Goal: Use online tool/utility: Utilize a website feature to perform a specific function

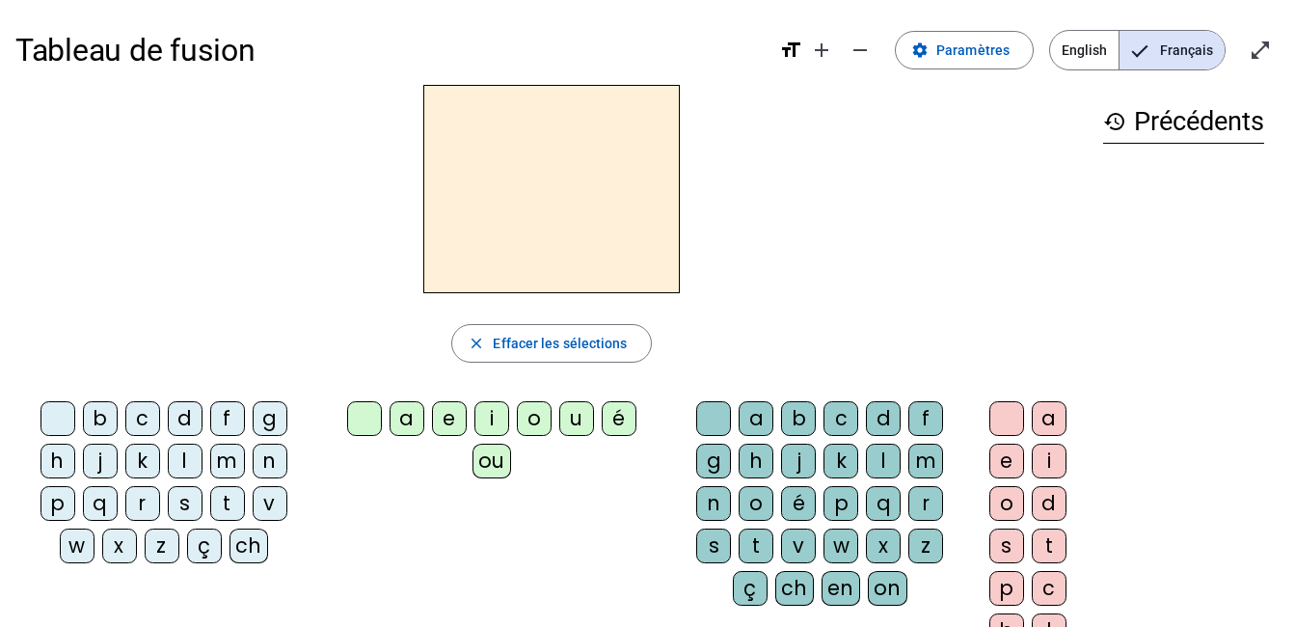
click at [189, 417] on div "d" at bounding box center [185, 418] width 35 height 35
click at [584, 422] on div "u" at bounding box center [576, 418] width 35 height 35
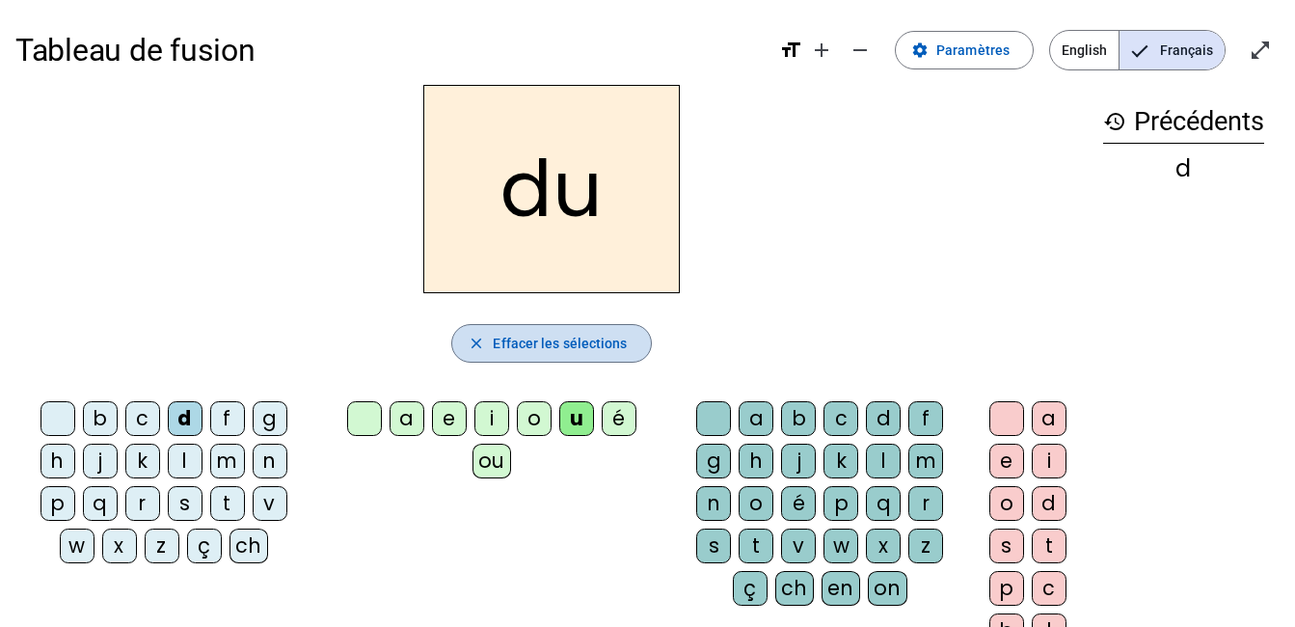
click at [556, 348] on span "Effacer les sélections" at bounding box center [560, 343] width 134 height 23
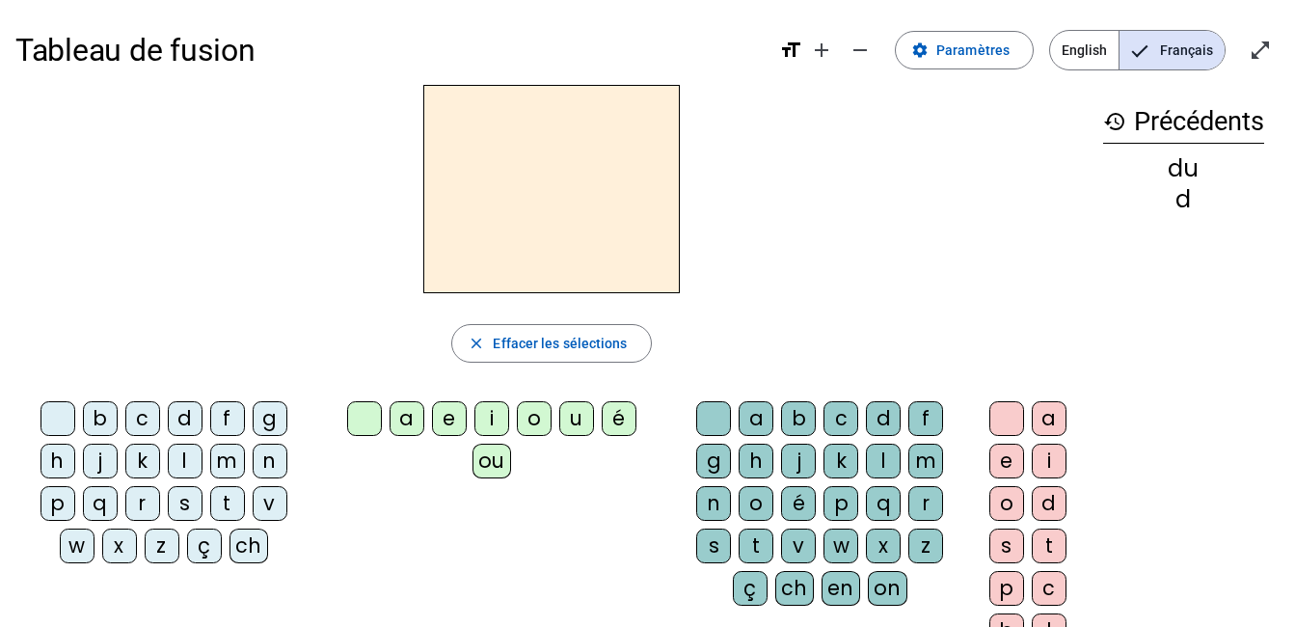
click at [226, 499] on div "t" at bounding box center [227, 503] width 35 height 35
click at [577, 420] on div "u" at bounding box center [576, 418] width 35 height 35
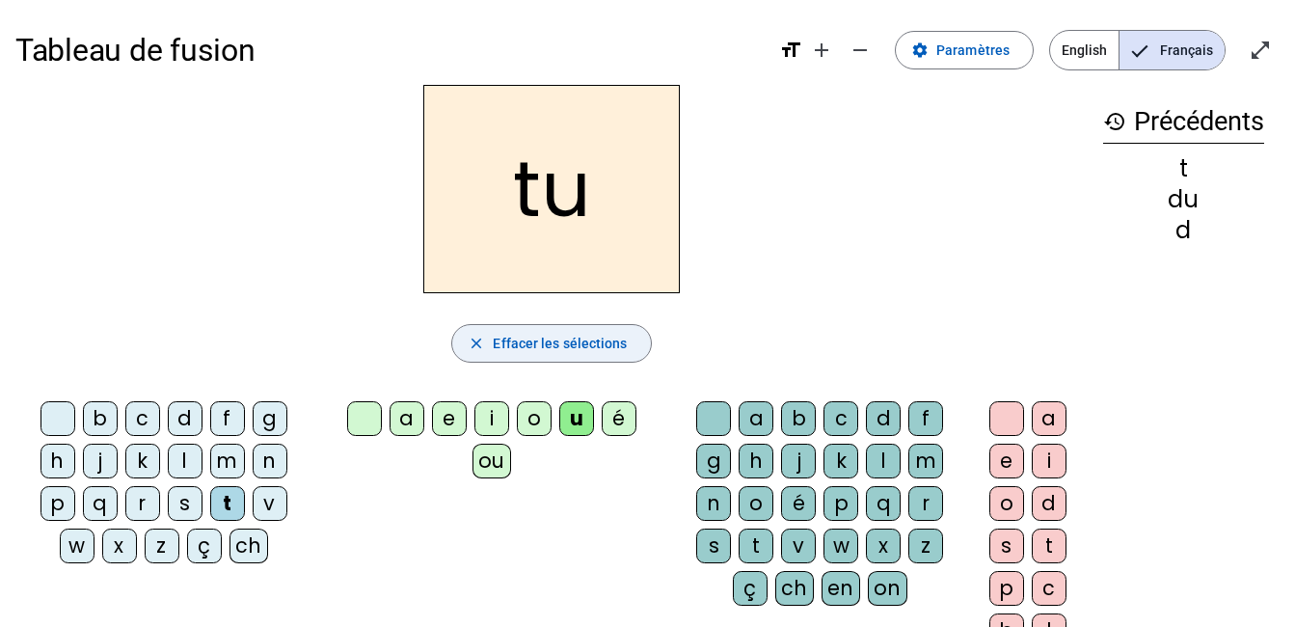
click at [563, 348] on span "Effacer les sélections" at bounding box center [560, 343] width 134 height 23
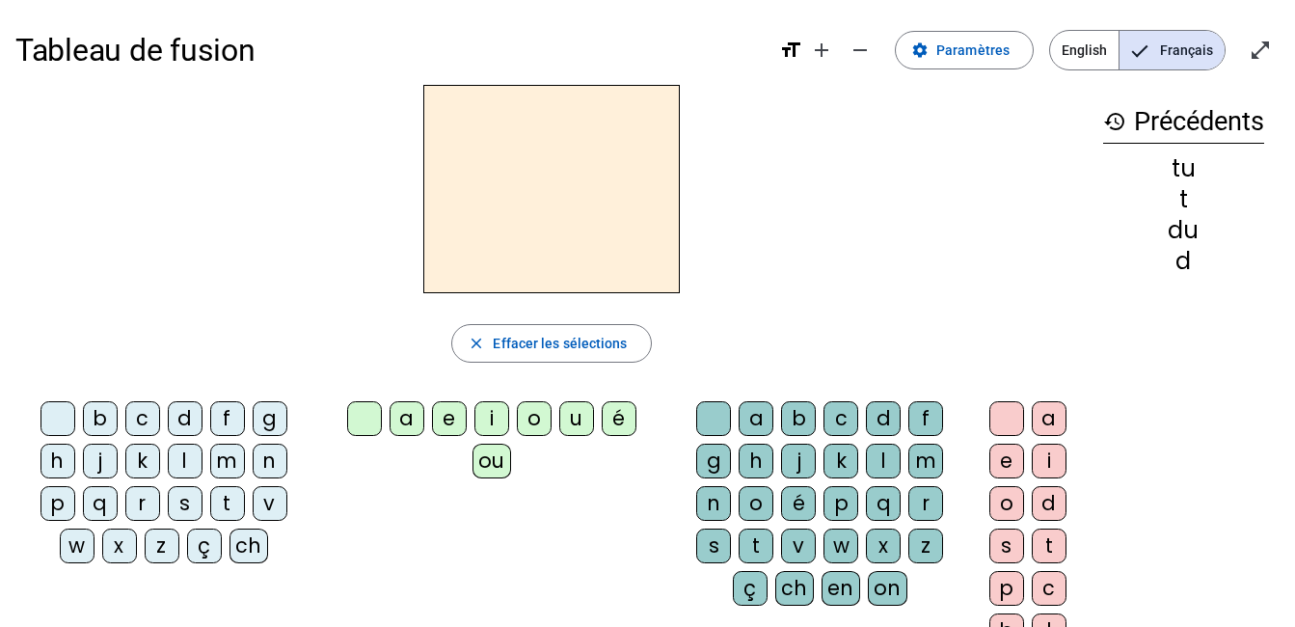
click at [221, 509] on div "t" at bounding box center [227, 503] width 35 height 35
click at [400, 405] on div "a" at bounding box center [407, 418] width 35 height 35
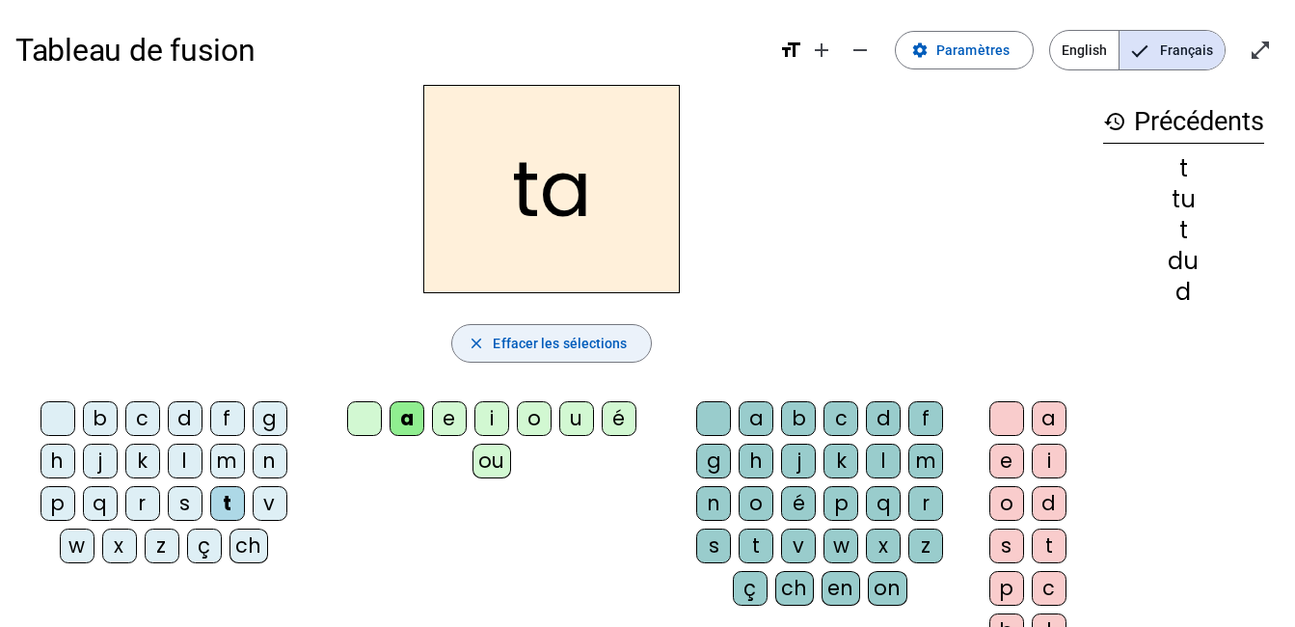
click at [601, 328] on button "close Effacer les sélections" at bounding box center [551, 343] width 200 height 39
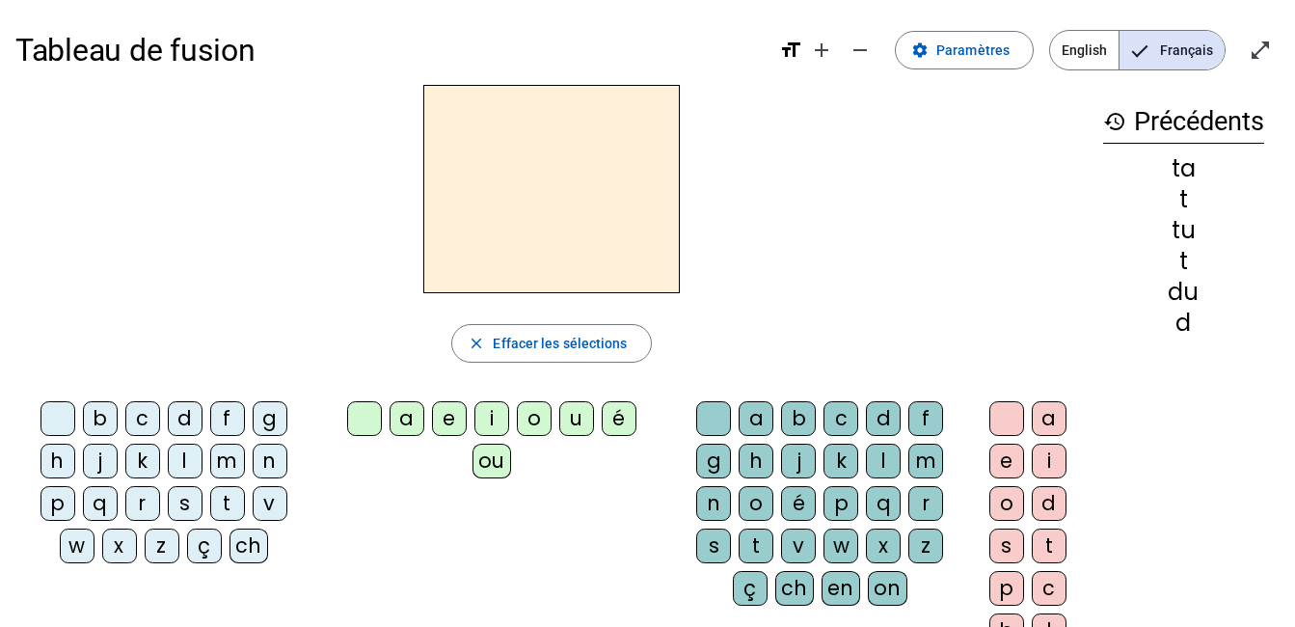
click at [213, 505] on div "t" at bounding box center [227, 503] width 35 height 35
click at [445, 420] on div "e" at bounding box center [449, 418] width 35 height 35
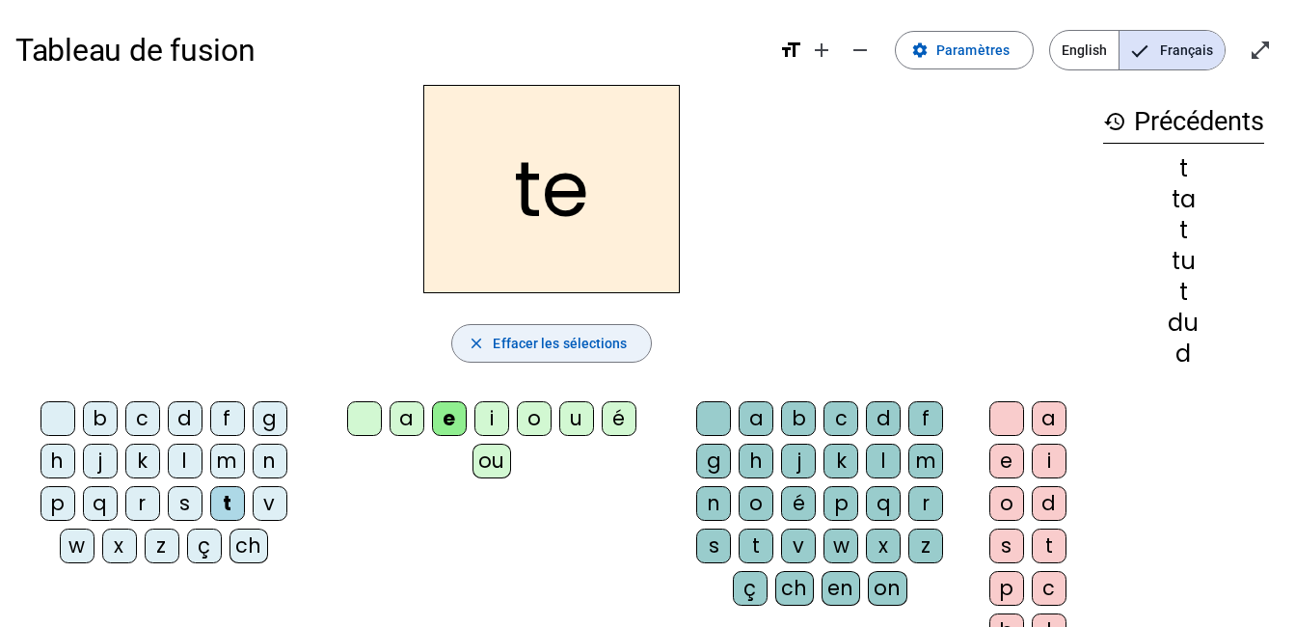
click at [559, 339] on span "Effacer les sélections" at bounding box center [560, 343] width 134 height 23
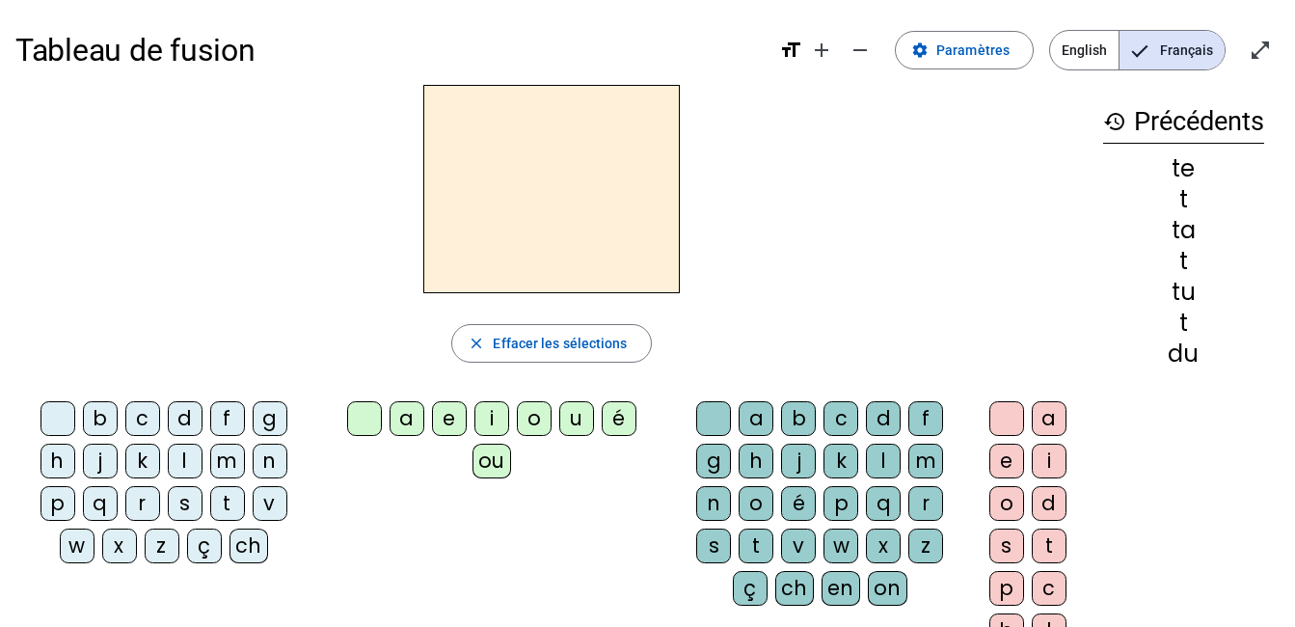
click at [177, 415] on div "d" at bounding box center [185, 418] width 35 height 35
click at [444, 399] on div "a e i o u é ou" at bounding box center [495, 443] width 353 height 100
click at [446, 411] on div "e" at bounding box center [449, 418] width 35 height 35
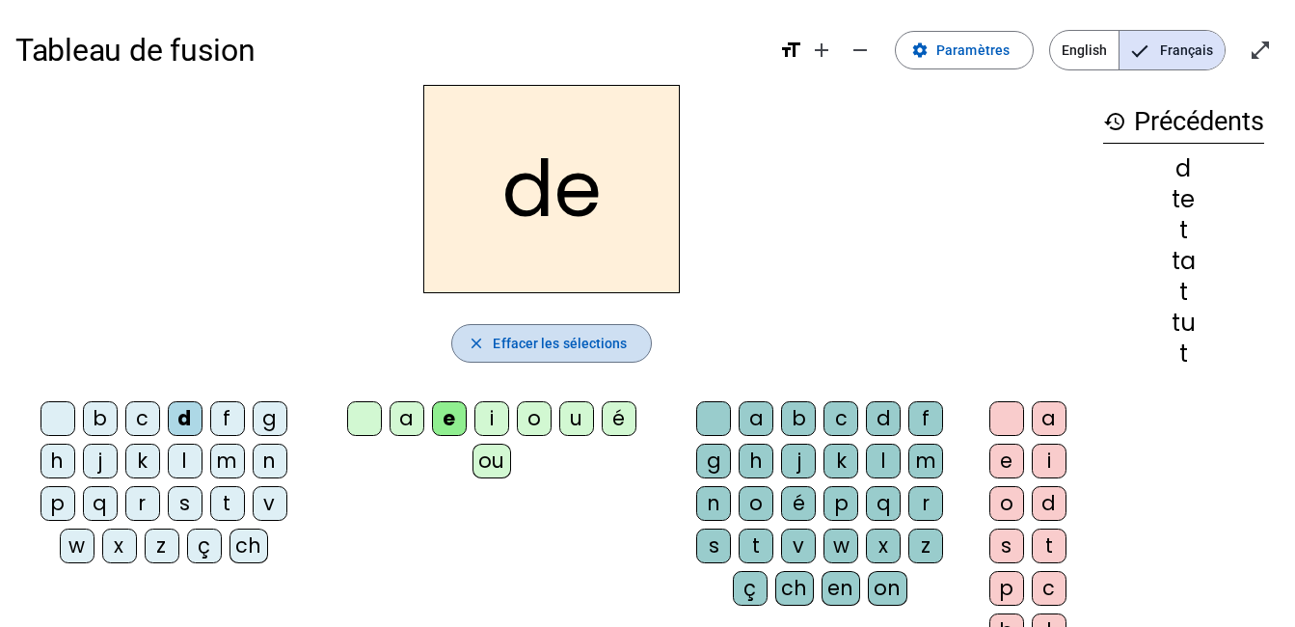
click at [561, 338] on span "Effacer les sélections" at bounding box center [560, 343] width 134 height 23
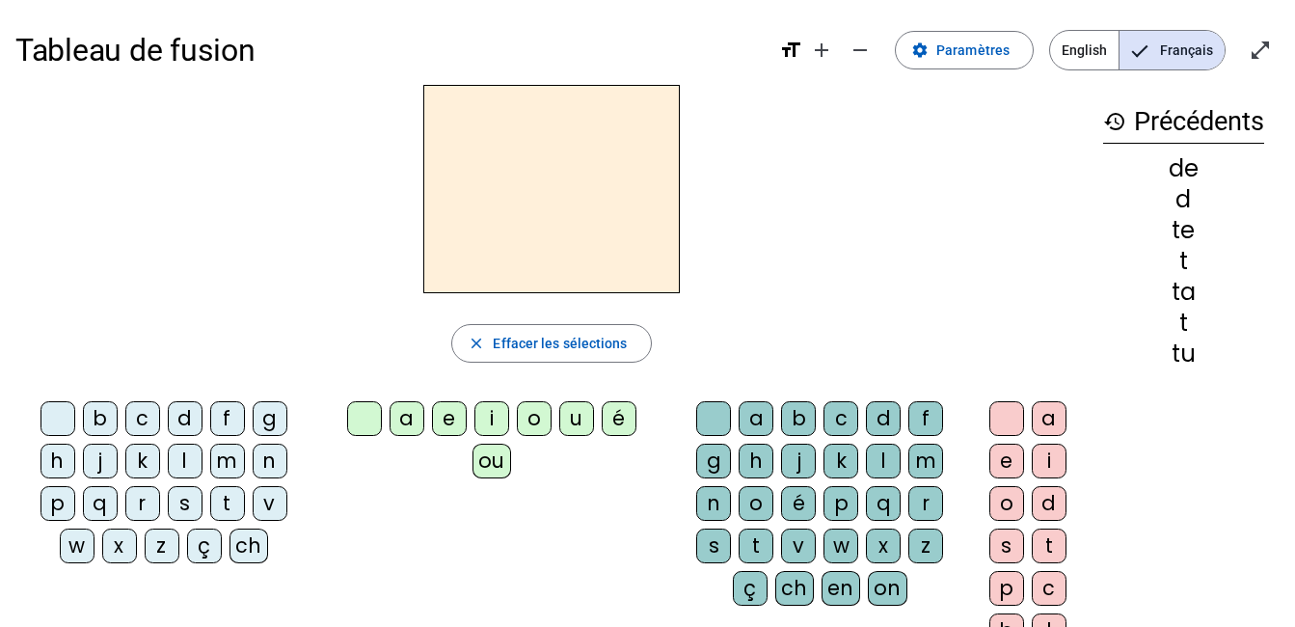
click at [97, 452] on div "j" at bounding box center [100, 461] width 35 height 35
click at [447, 415] on div "e" at bounding box center [449, 418] width 35 height 35
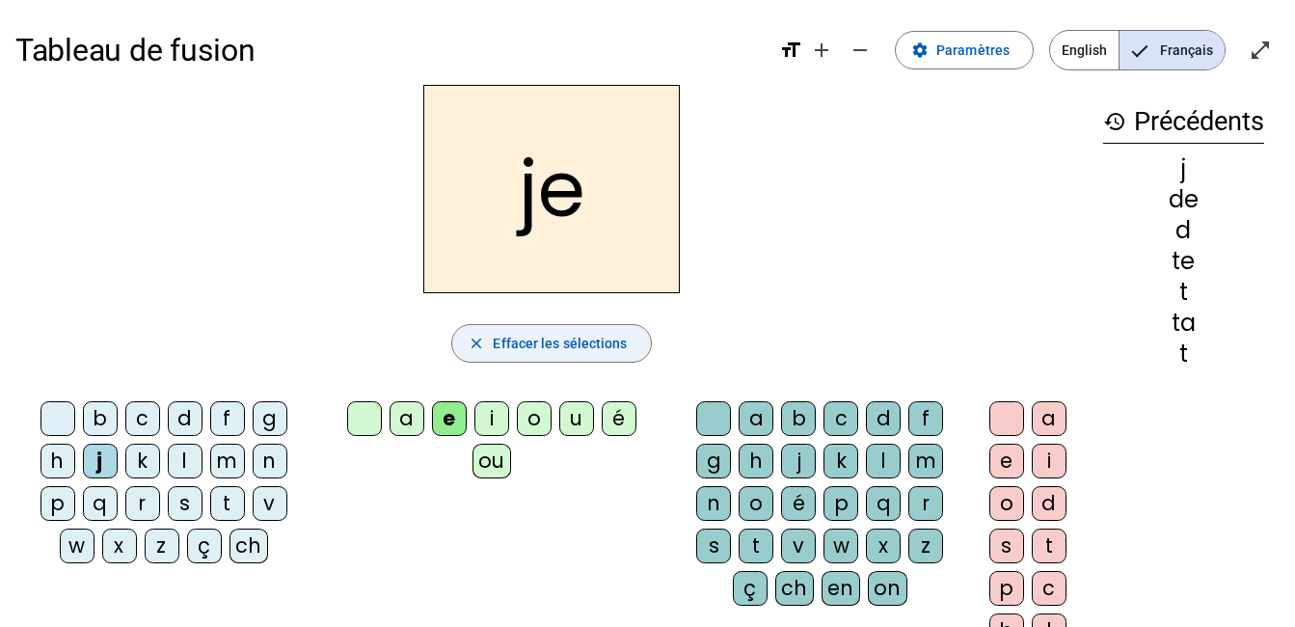
click at [508, 340] on span "Effacer les sélections" at bounding box center [560, 343] width 134 height 23
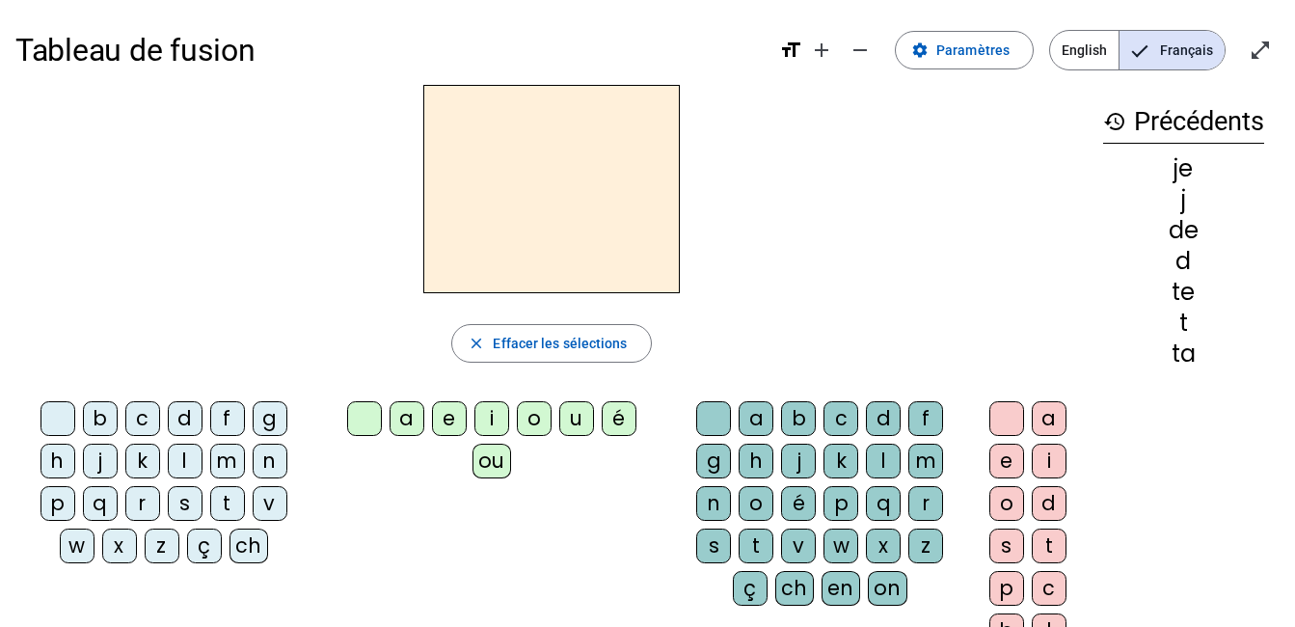
click at [221, 462] on div "m" at bounding box center [227, 461] width 35 height 35
click at [447, 413] on div "e" at bounding box center [449, 418] width 35 height 35
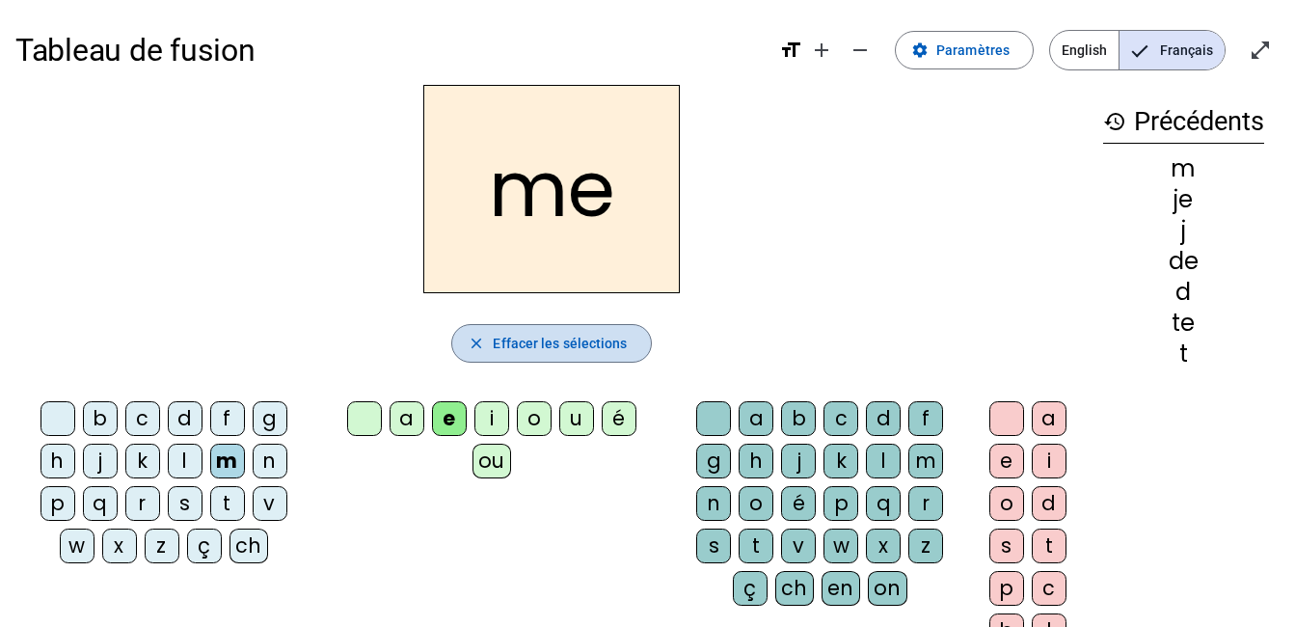
click at [528, 338] on span "Effacer les sélections" at bounding box center [560, 343] width 134 height 23
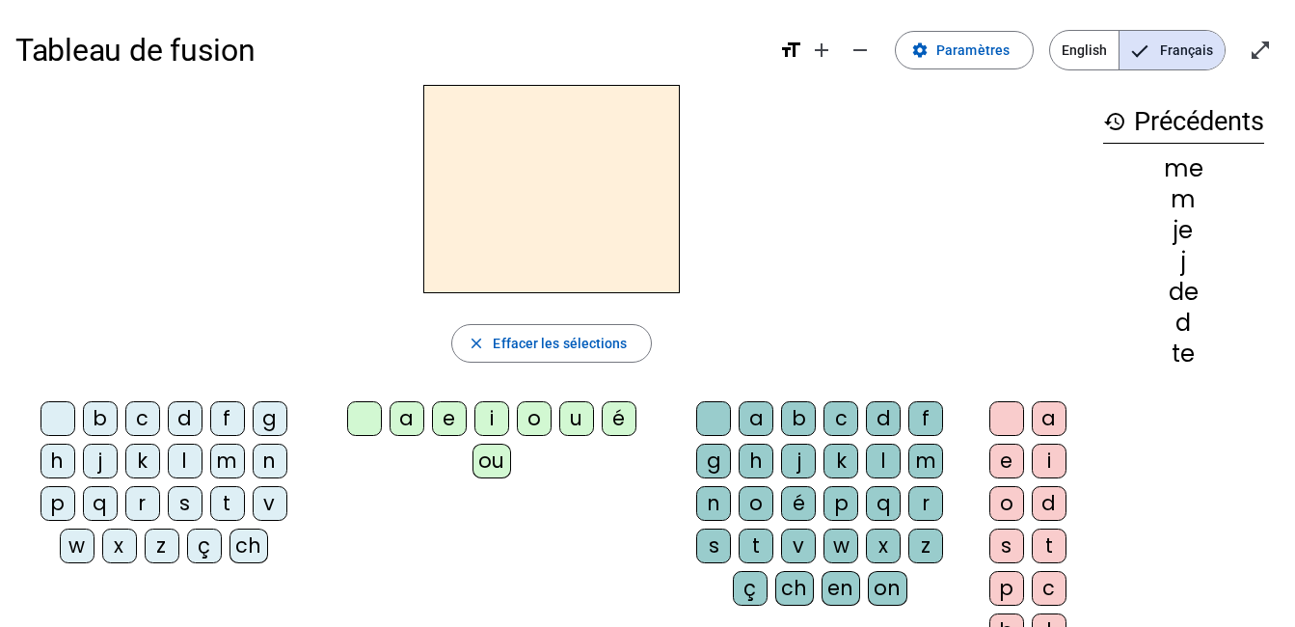
click at [234, 459] on div "m" at bounding box center [227, 461] width 35 height 35
click at [406, 417] on div "a" at bounding box center [407, 418] width 35 height 35
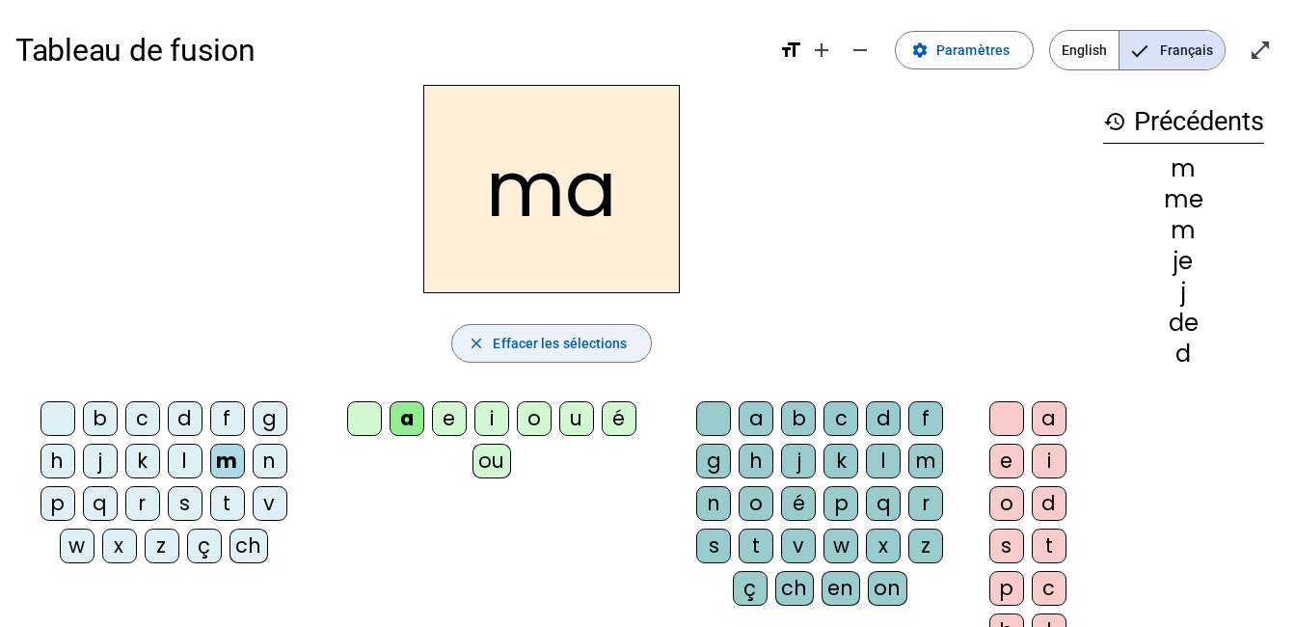
click at [501, 333] on span "Effacer les sélections" at bounding box center [560, 343] width 134 height 23
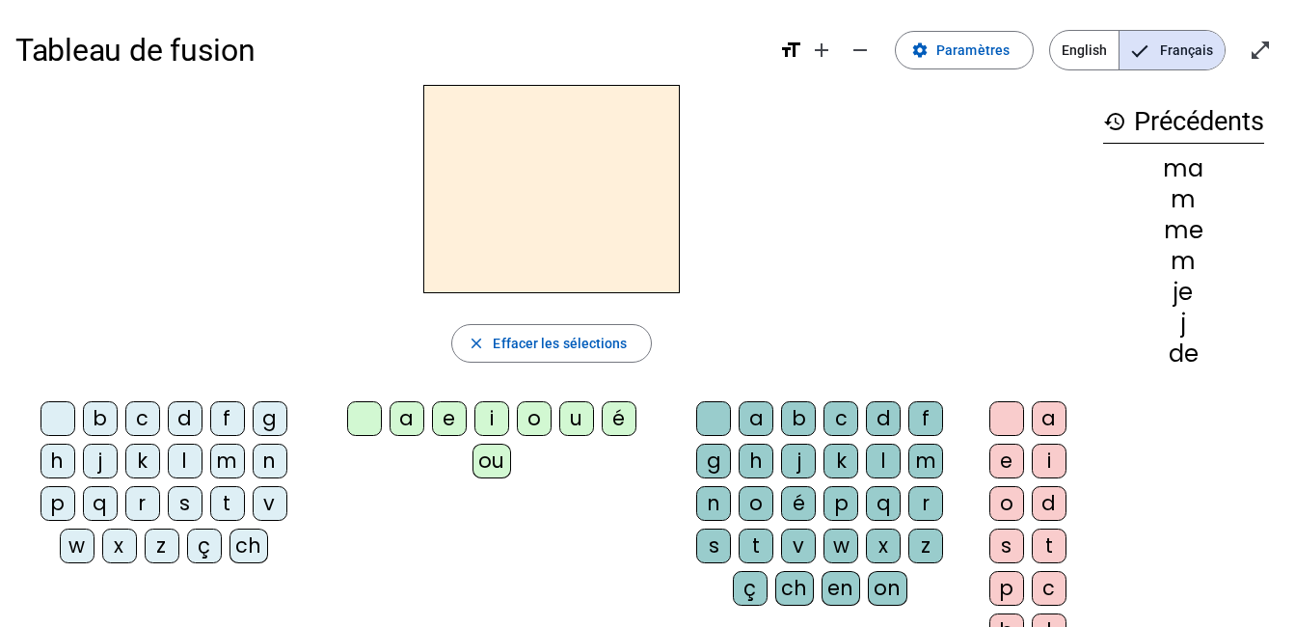
click at [222, 463] on div "m" at bounding box center [227, 461] width 35 height 35
click at [410, 417] on div "a" at bounding box center [407, 418] width 35 height 35
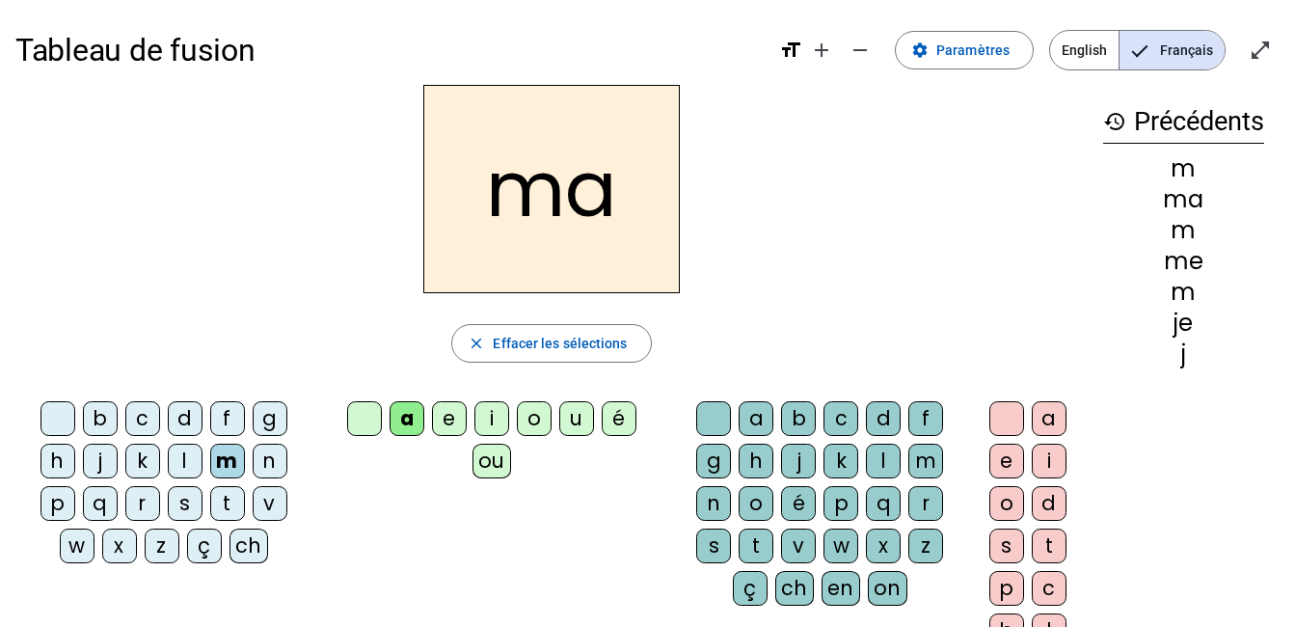
click at [179, 468] on div "l" at bounding box center [185, 461] width 35 height 35
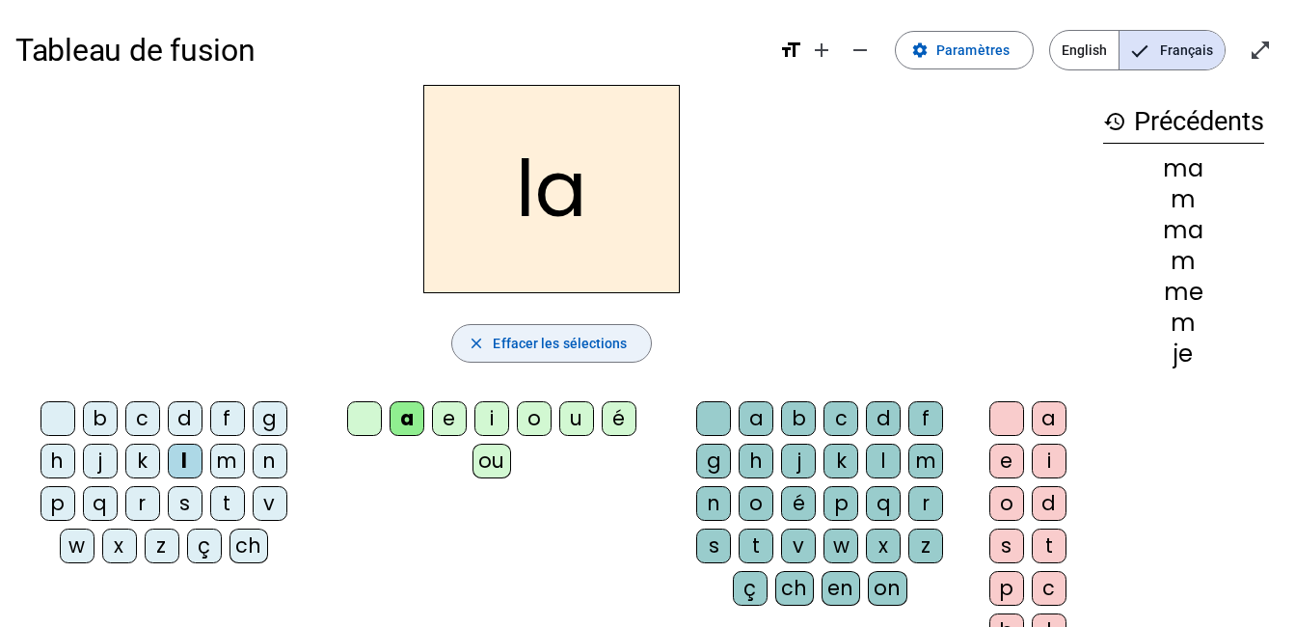
click at [521, 334] on span "Effacer les sélections" at bounding box center [560, 343] width 134 height 23
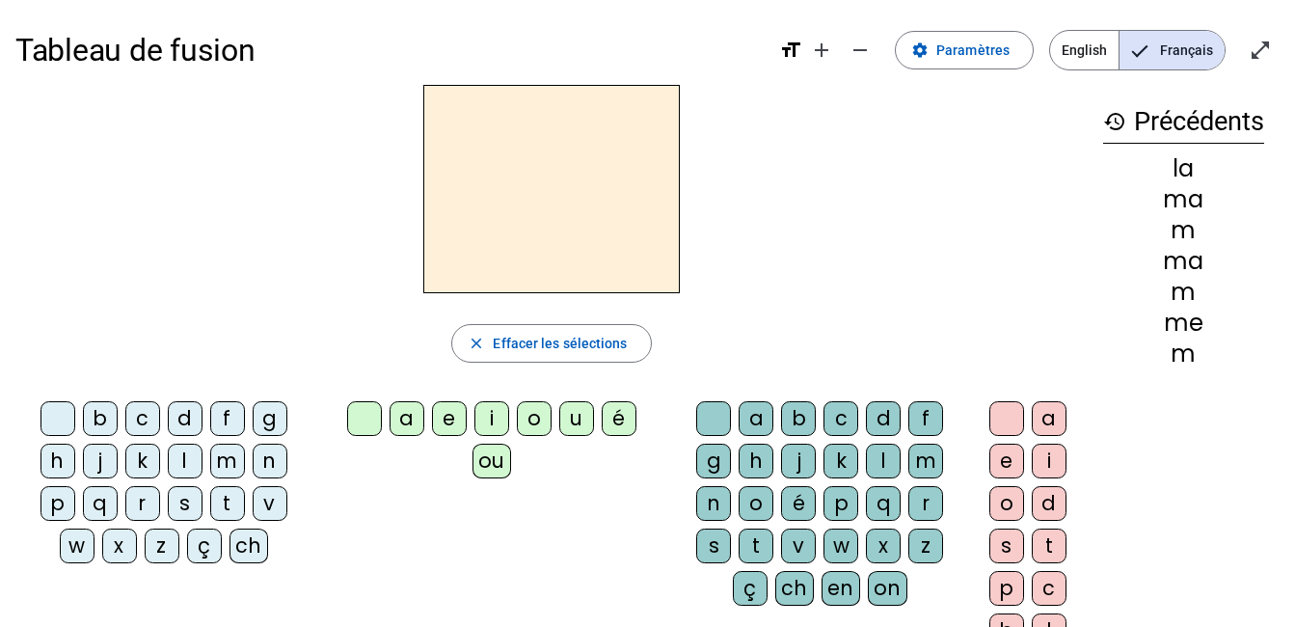
click at [227, 463] on div "m" at bounding box center [227, 461] width 35 height 35
click at [415, 418] on div "a" at bounding box center [407, 418] width 35 height 35
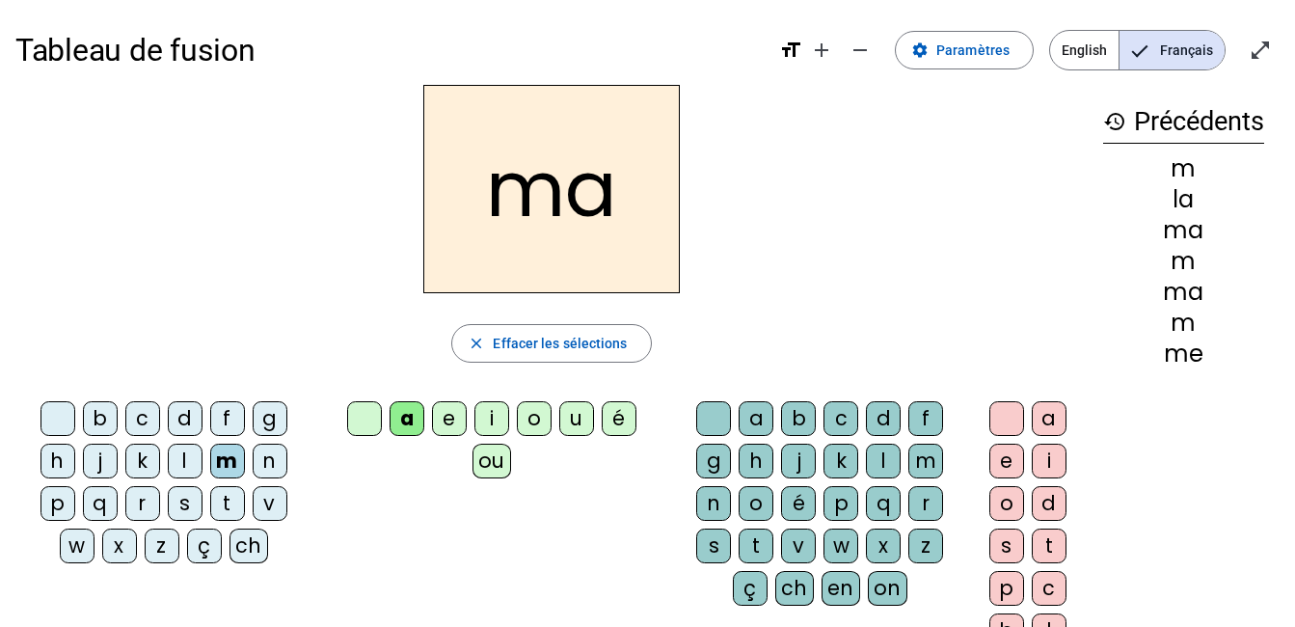
click at [181, 462] on div "l" at bounding box center [185, 461] width 35 height 35
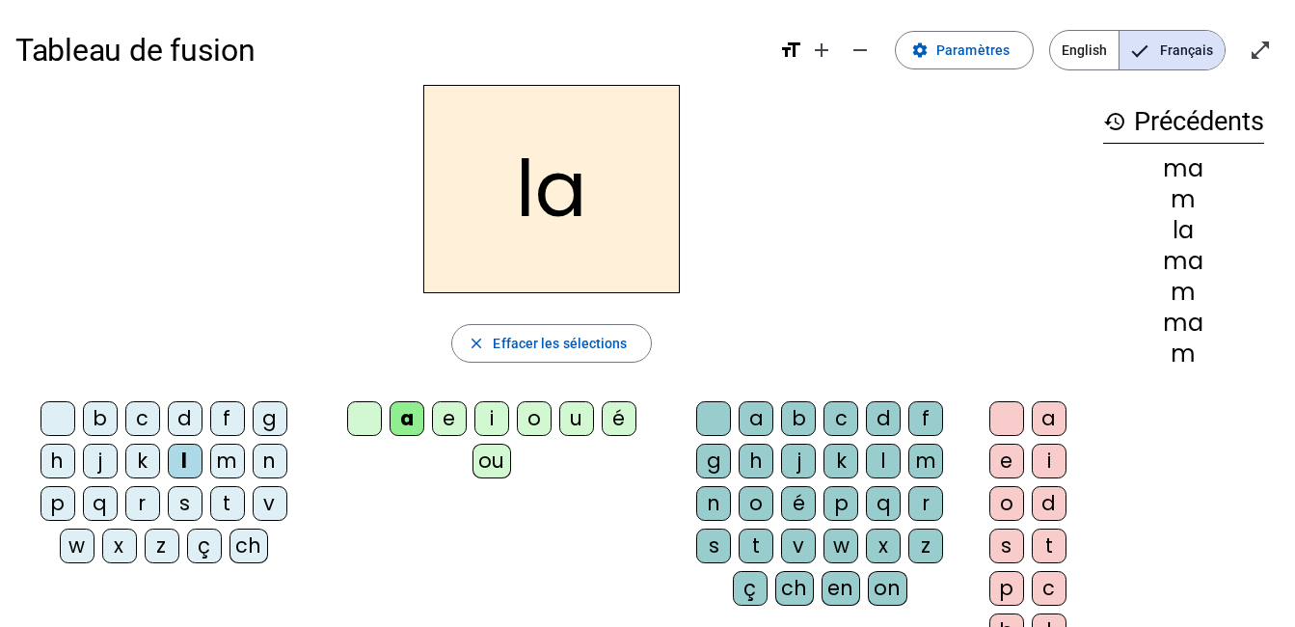
click at [218, 461] on div "m" at bounding box center [227, 461] width 35 height 35
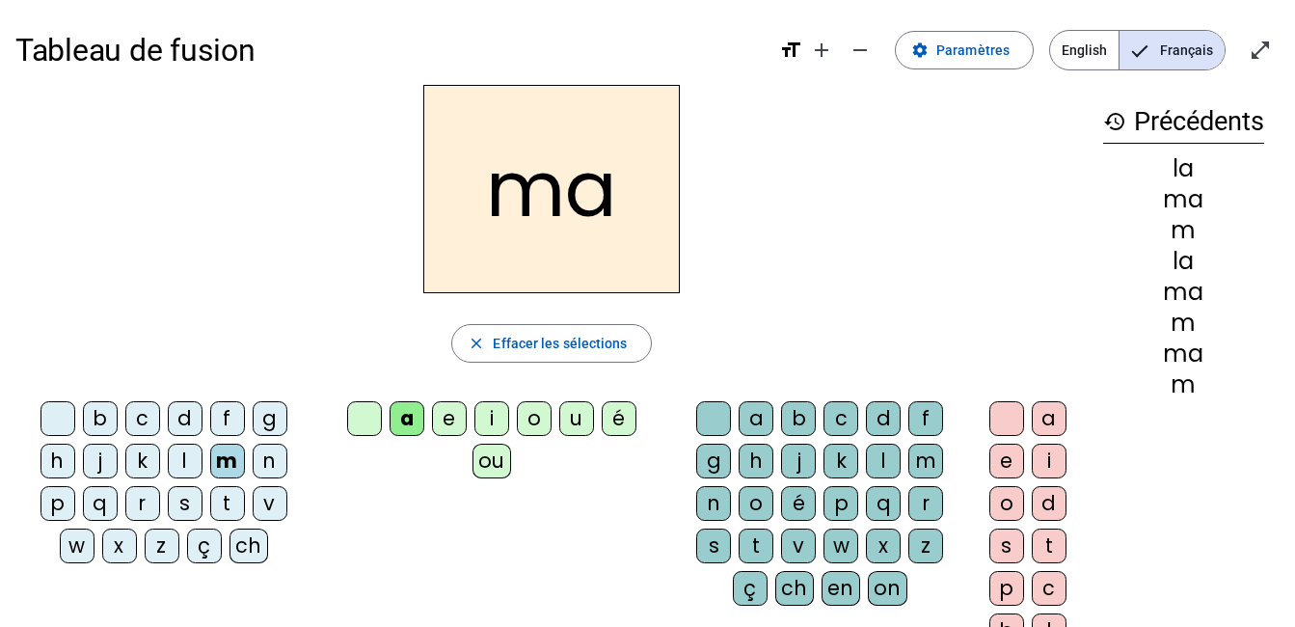
click at [883, 448] on div "l" at bounding box center [883, 461] width 35 height 35
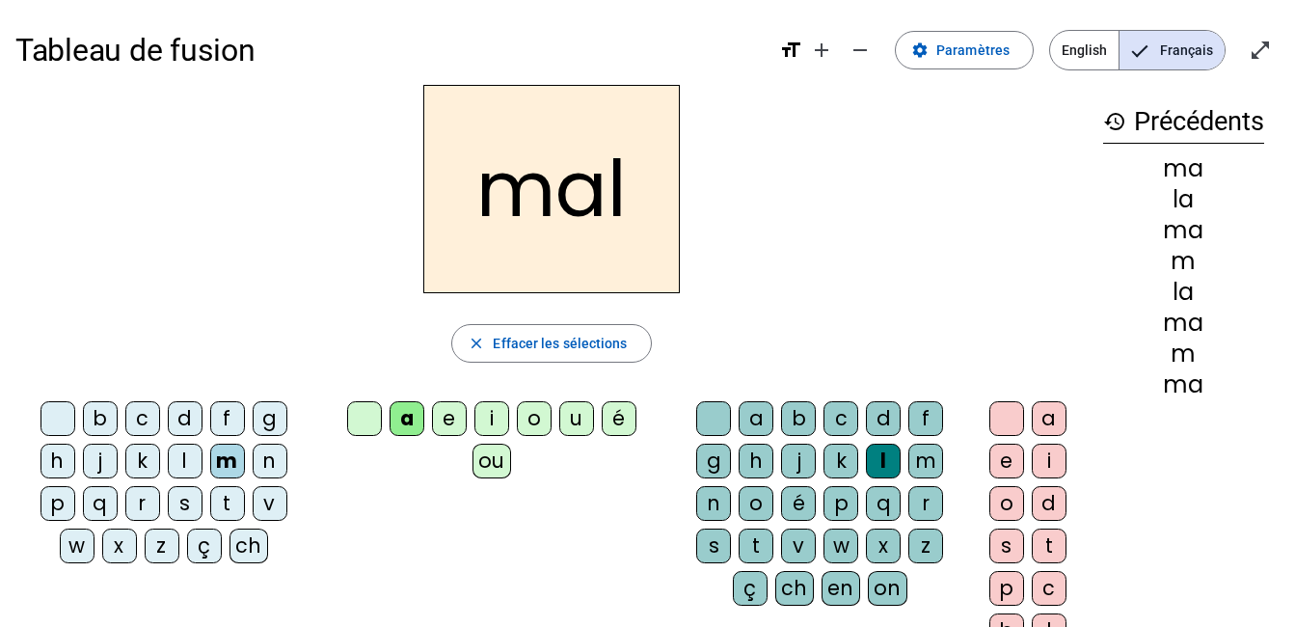
click at [707, 413] on div at bounding box center [713, 418] width 35 height 35
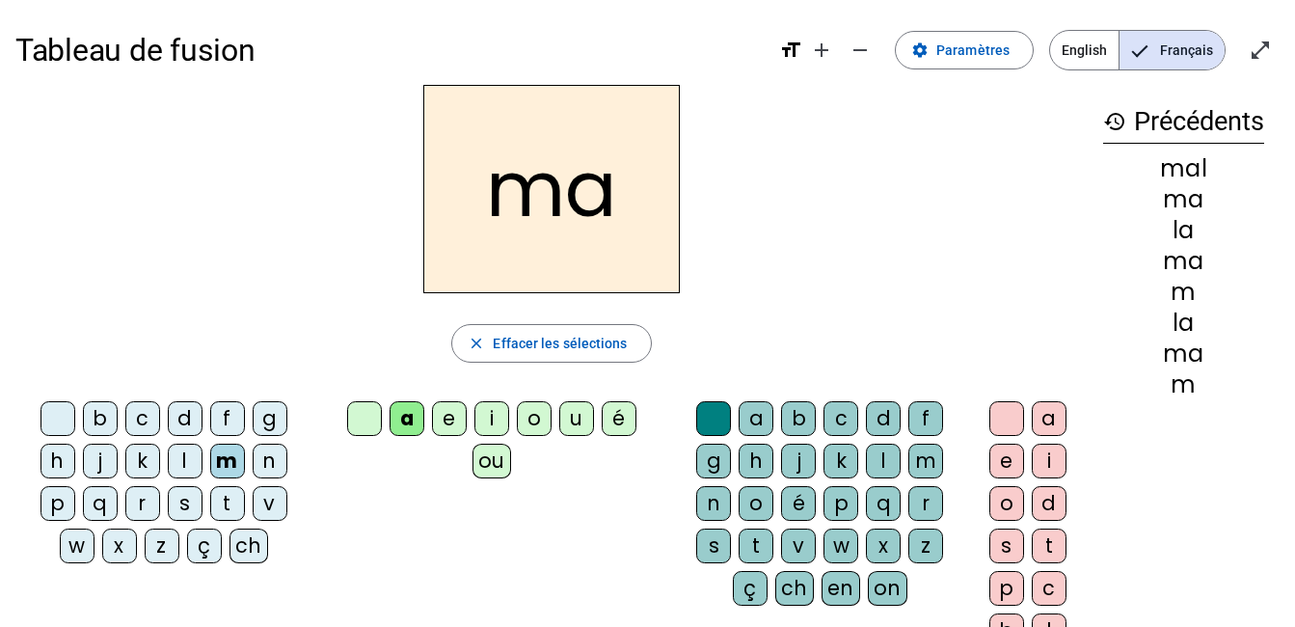
click at [225, 501] on div "t" at bounding box center [227, 503] width 35 height 35
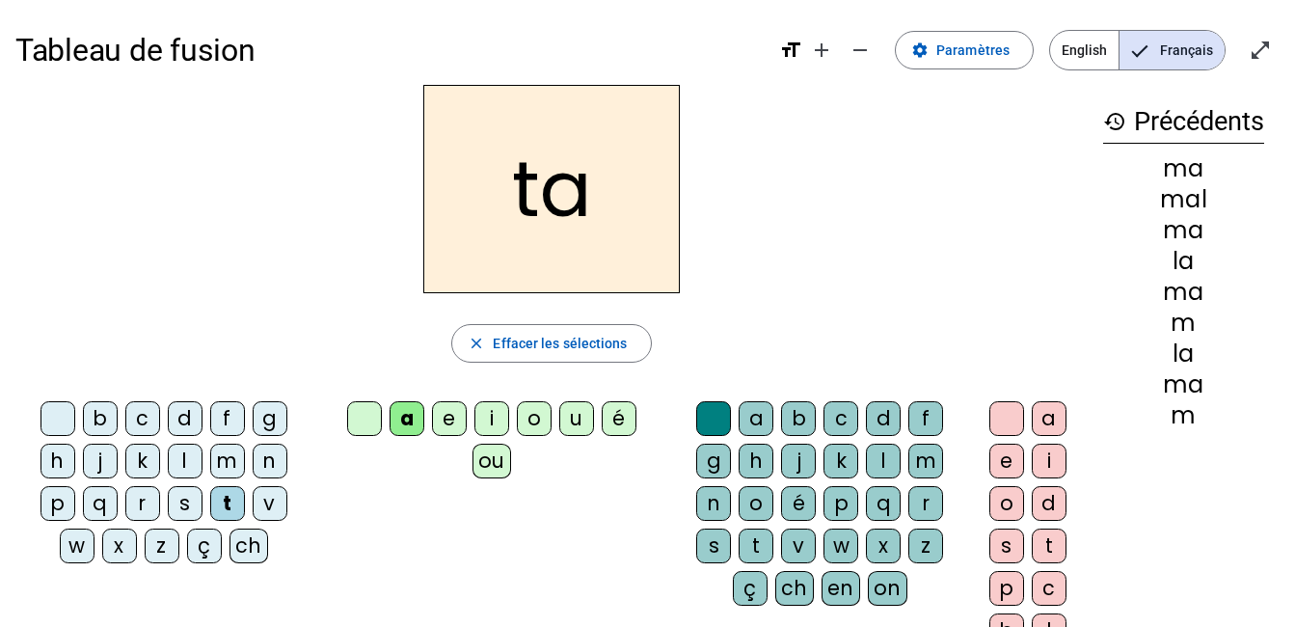
click at [438, 412] on div "e" at bounding box center [449, 418] width 35 height 35
